Goal: Information Seeking & Learning: Check status

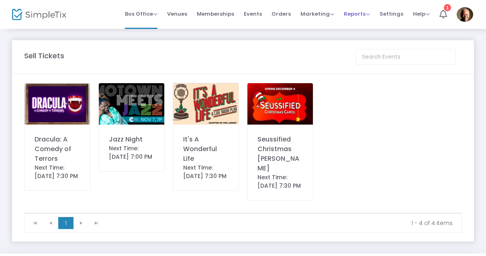
click at [355, 17] on span "Reports" at bounding box center [357, 14] width 26 height 8
click at [374, 43] on li "Sales Reports" at bounding box center [370, 43] width 52 height 16
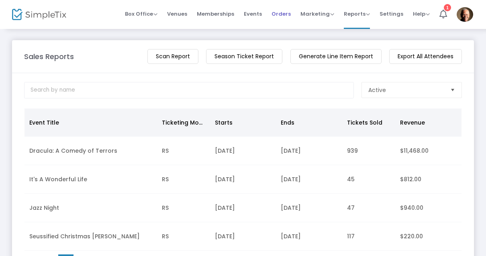
click at [285, 13] on span "Orders" at bounding box center [280, 14] width 19 height 20
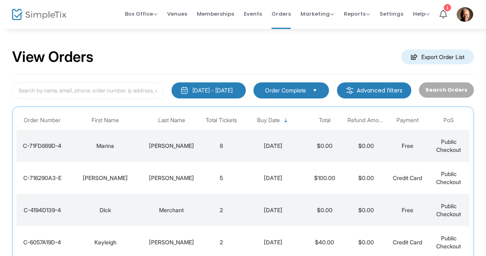
click at [53, 145] on div "C-71FD869D-4" at bounding box center [42, 146] width 48 height 8
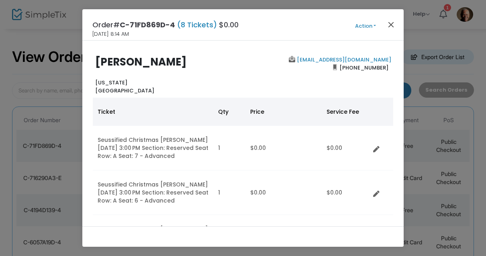
click at [394, 25] on button "Close" at bounding box center [391, 24] width 10 height 10
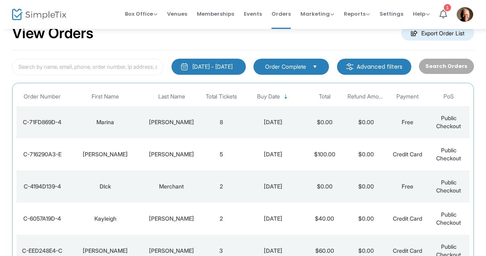
scroll to position [22, 0]
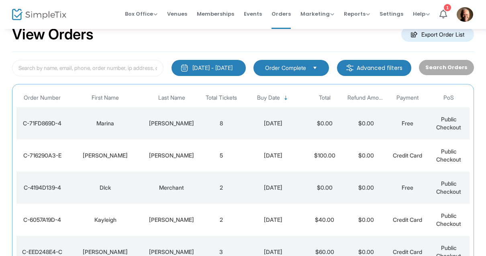
click at [50, 154] on div "C-716290A3-E" at bounding box center [42, 155] width 48 height 8
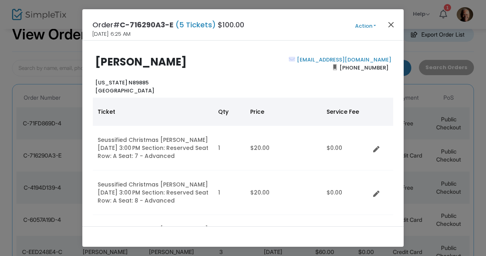
click at [390, 27] on button "Close" at bounding box center [391, 24] width 10 height 10
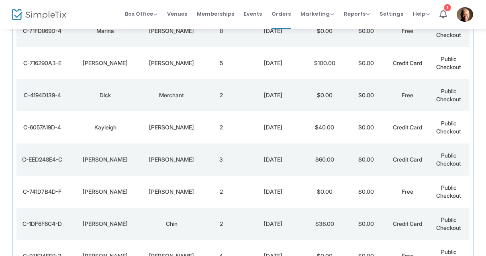
scroll to position [129, 0]
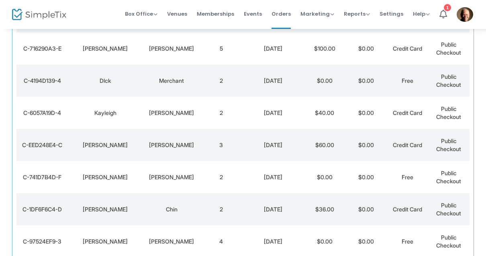
click at [300, 51] on div "[DATE]" at bounding box center [273, 49] width 58 height 8
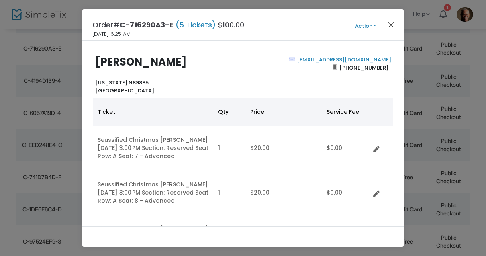
click at [394, 23] on button "Close" at bounding box center [391, 24] width 10 height 10
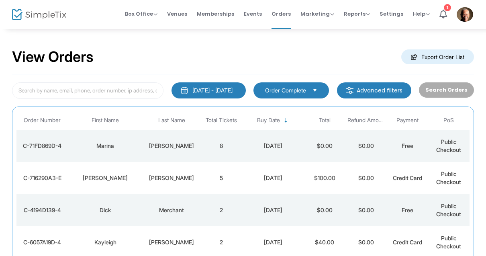
scroll to position [0, 0]
click at [358, 14] on span "Reports" at bounding box center [357, 14] width 26 height 8
click at [374, 41] on li "Sales Reports" at bounding box center [370, 43] width 52 height 16
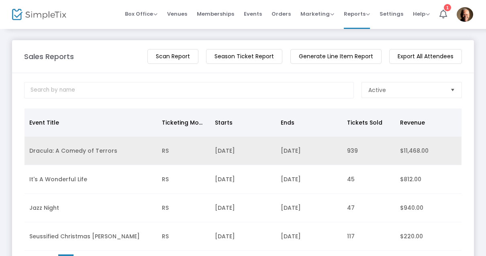
click at [71, 164] on td "Dracula: A Comedy of Terrors" at bounding box center [90, 151] width 133 height 29
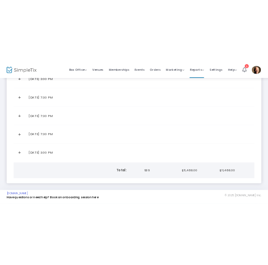
scroll to position [322, 0]
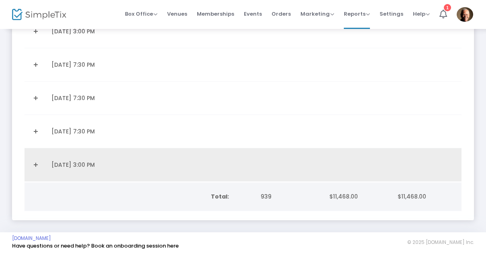
click at [37, 163] on link "Expand Details" at bounding box center [35, 164] width 12 height 13
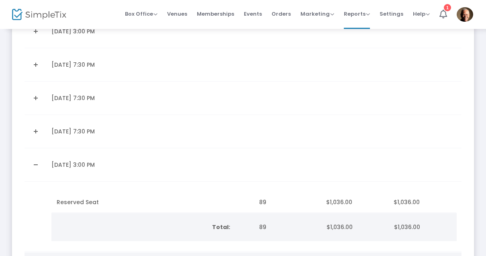
click at [37, 133] on link "Expand Details" at bounding box center [35, 131] width 12 height 13
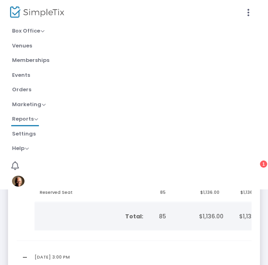
scroll to position [0, 0]
click at [251, 12] on icon at bounding box center [248, 13] width 7 height 10
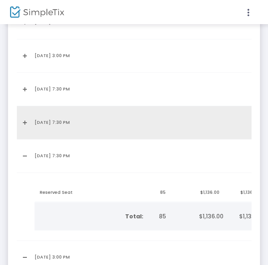
click at [24, 124] on link "Expand Details" at bounding box center [23, 122] width 3 height 13
